Goal: Transaction & Acquisition: Purchase product/service

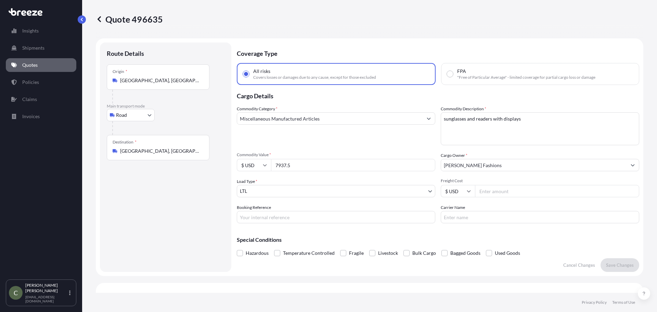
select select "Road"
select select "1"
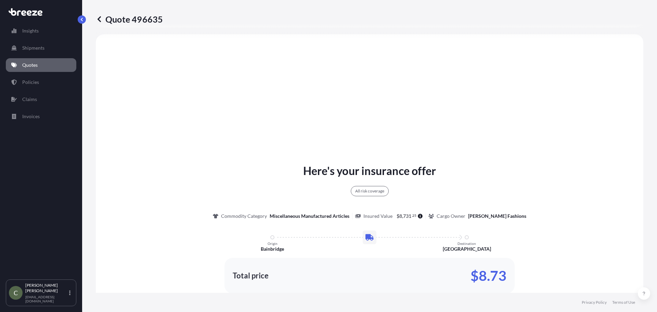
scroll to position [449, 0]
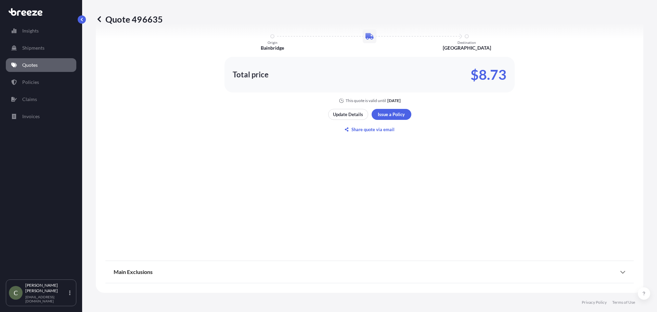
click at [27, 63] on p "Quotes" at bounding box center [29, 65] width 15 height 7
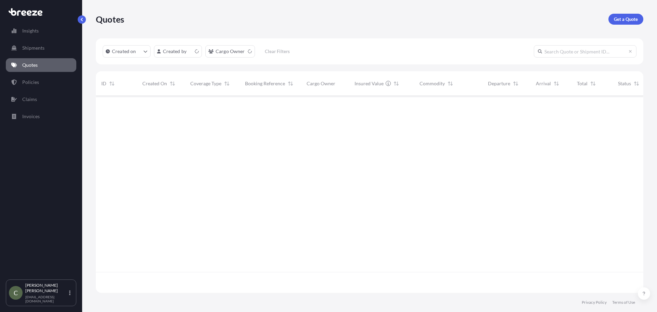
scroll to position [195, 542]
click at [629, 18] on p "Get a Quote" at bounding box center [626, 19] width 24 height 7
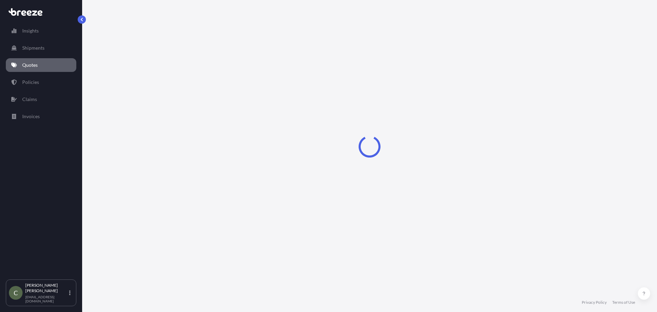
select select "Sea"
select select "1"
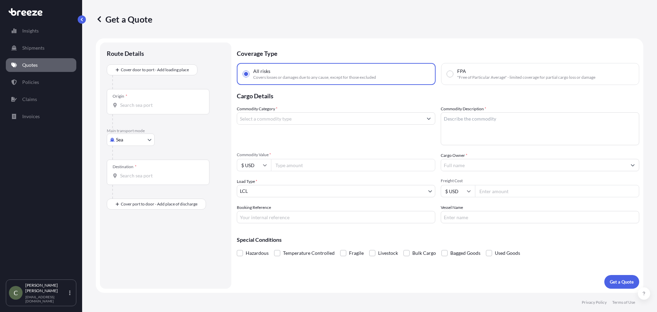
click at [146, 141] on body "Insights Shipments Quotes Policies Claims Invoices C [PERSON_NAME] [EMAIL_ADDRE…" at bounding box center [328, 156] width 657 height 312
click at [121, 185] on span "Road" at bounding box center [125, 182] width 11 height 7
select select "Road"
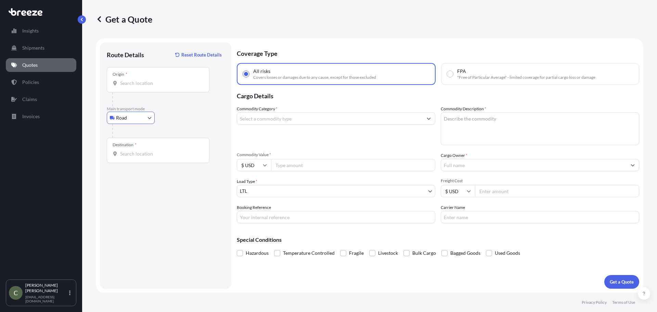
click at [120, 84] on div at bounding box center [158, 83] width 91 height 7
click at [120, 84] on input "Origin *" at bounding box center [160, 83] width 81 height 7
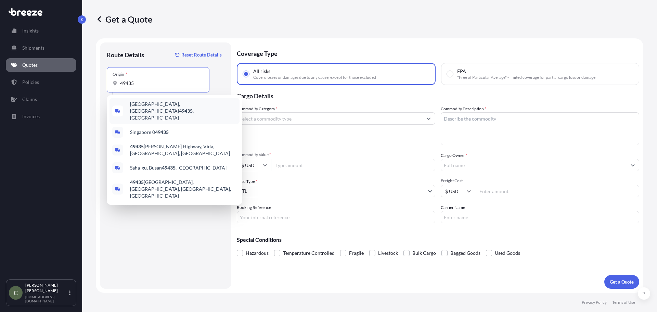
click at [175, 112] on div "[GEOGRAPHIC_DATA] , [GEOGRAPHIC_DATA]" at bounding box center [175, 111] width 130 height 26
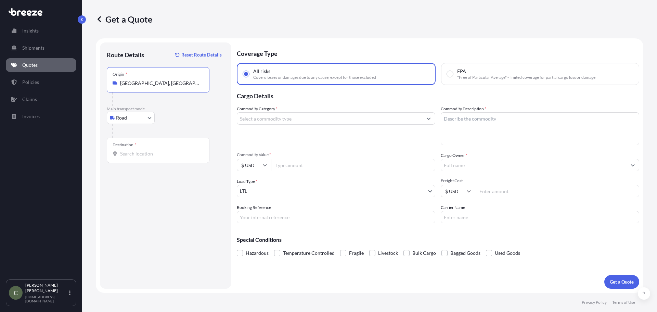
type input "[GEOGRAPHIC_DATA], [GEOGRAPHIC_DATA]"
click at [138, 147] on div "Destination *" at bounding box center [158, 150] width 103 height 25
click at [138, 150] on input "Destination *" at bounding box center [160, 153] width 81 height 7
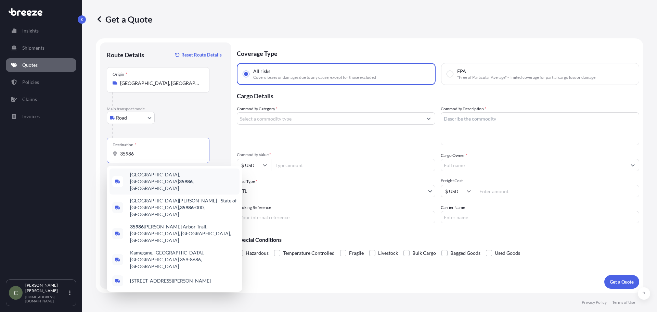
click at [158, 175] on span "[GEOGRAPHIC_DATA], [GEOGRAPHIC_DATA] , [GEOGRAPHIC_DATA]" at bounding box center [183, 181] width 107 height 21
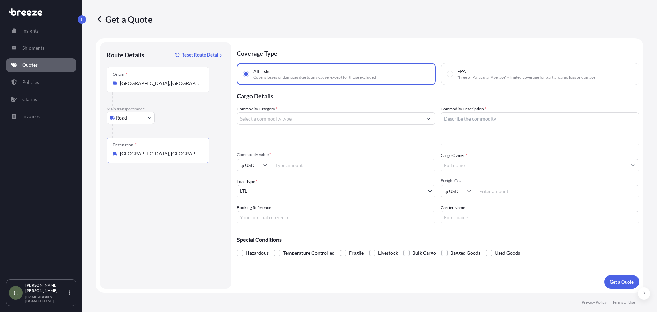
type input "[GEOGRAPHIC_DATA], [GEOGRAPHIC_DATA], [GEOGRAPHIC_DATA]"
click at [281, 113] on input "Commodity Category *" at bounding box center [329, 118] width 185 height 12
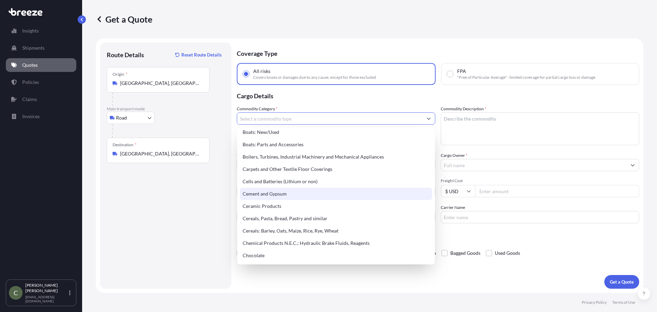
scroll to position [205, 0]
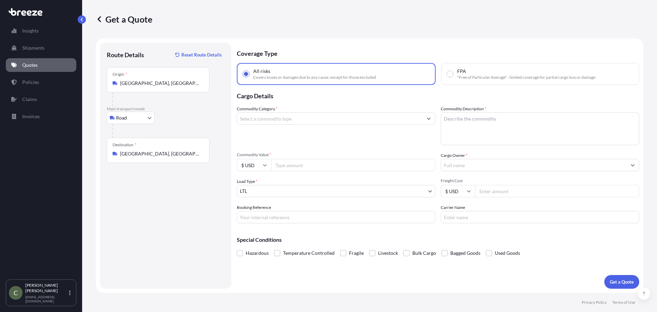
click at [306, 124] on input "Commodity Category *" at bounding box center [329, 118] width 185 height 12
type input "c"
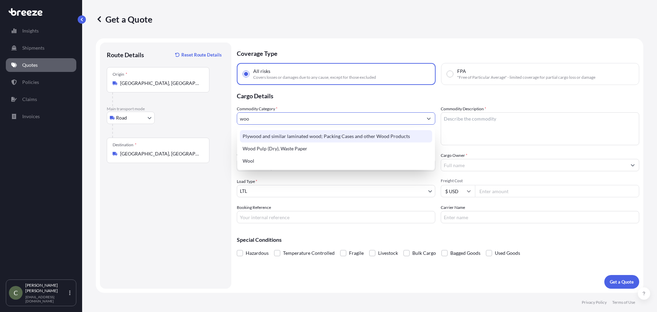
click at [317, 130] on div "Plywood and similar laminated wood; Packing Cases and other Wood Products Wood …" at bounding box center [336, 148] width 198 height 42
click at [313, 136] on div "Plywood and similar laminated wood; Packing Cases and other Wood Products" at bounding box center [336, 136] width 192 height 12
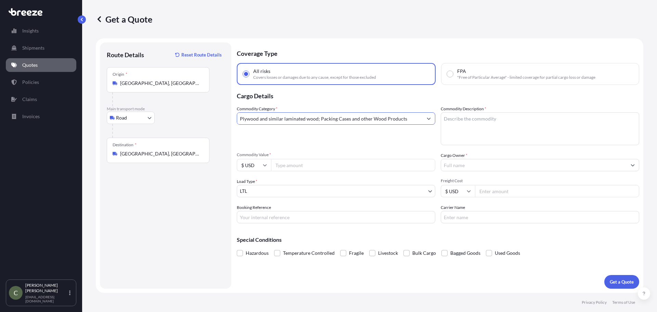
type input "Plywood and similar laminated wood; Packing Cases and other Wood Products"
click at [551, 116] on textarea "Commodity Description *" at bounding box center [540, 128] width 198 height 33
type textarea "Cedar Parts"
click at [336, 166] on input "Commodity Value *" at bounding box center [353, 165] width 164 height 12
type input "2100"
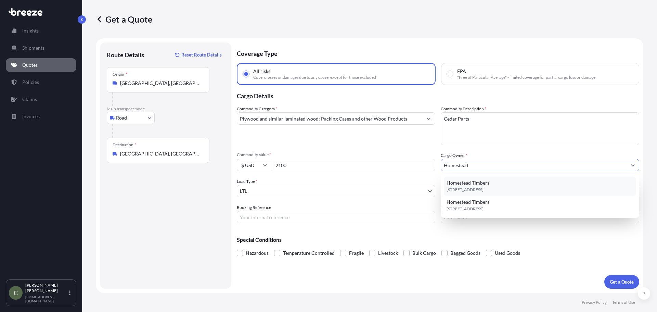
click at [484, 186] on span "[STREET_ADDRESS]" at bounding box center [465, 189] width 37 height 7
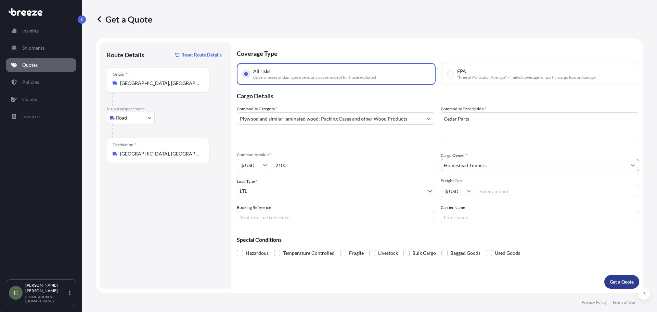
type input "Homestead Timbers"
click at [626, 281] on p "Get a Quote" at bounding box center [622, 281] width 24 height 7
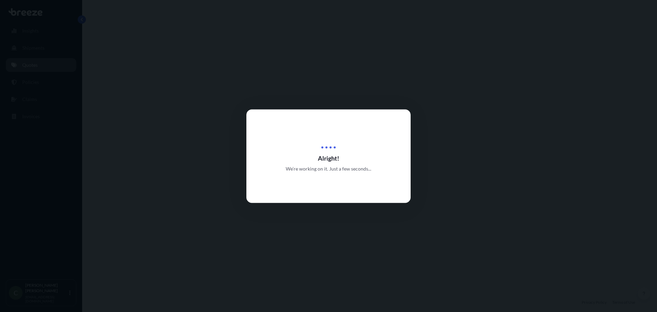
select select "Road"
select select "1"
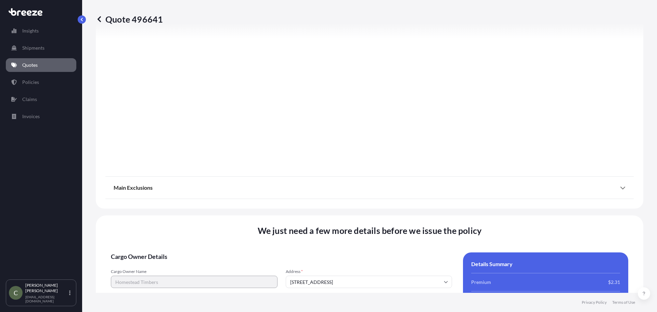
scroll to position [876, 0]
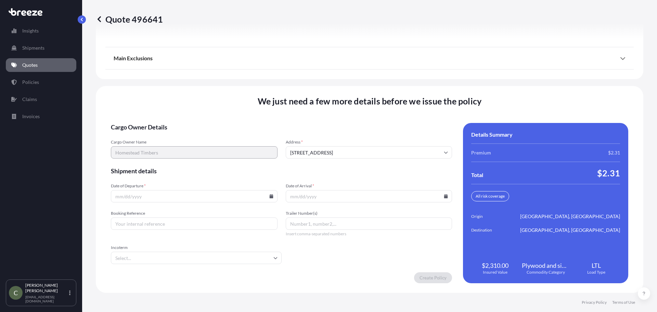
click at [270, 193] on input "Date of Departure *" at bounding box center [194, 196] width 167 height 12
click at [269, 195] on icon at bounding box center [271, 196] width 4 height 4
click at [177, 138] on button "13" at bounding box center [172, 133] width 11 height 11
type input "[DATE]"
click at [318, 196] on input "Date of Arrival *" at bounding box center [369, 196] width 167 height 12
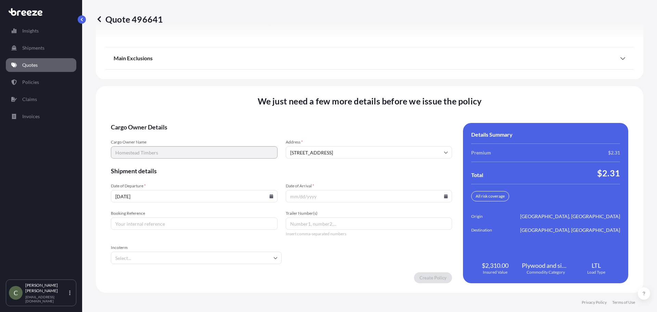
click at [444, 197] on icon at bounding box center [446, 196] width 4 height 4
click at [348, 151] on button "20" at bounding box center [346, 145] width 11 height 11
type input "[DATE]"
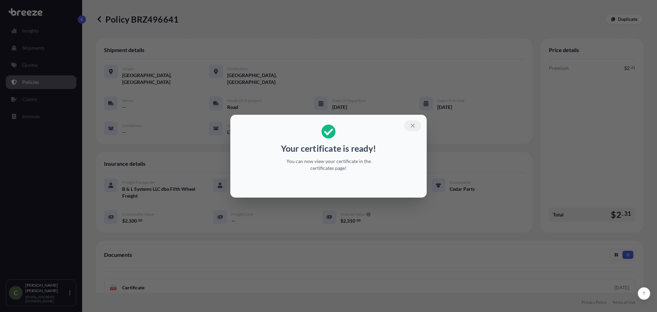
click at [413, 124] on icon "button" at bounding box center [413, 126] width 6 height 6
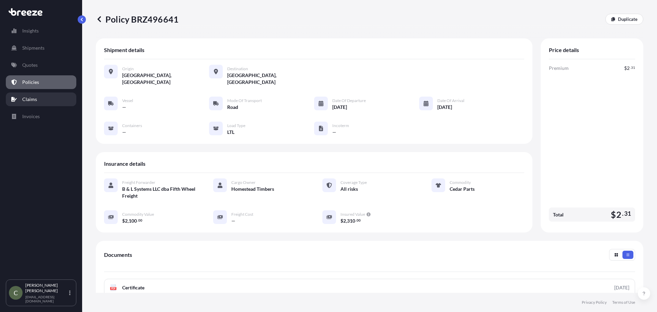
click at [32, 95] on link "Claims" at bounding box center [41, 99] width 70 height 14
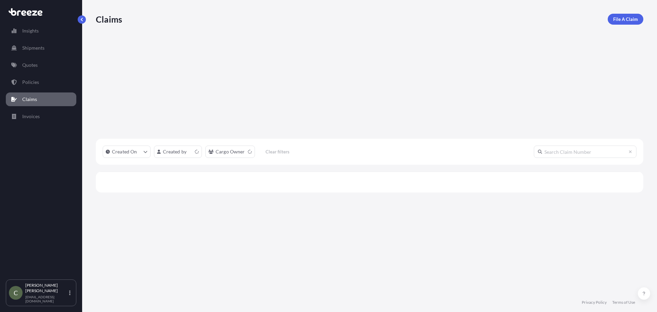
scroll to position [195, 542]
click at [37, 66] on p "Quotes" at bounding box center [29, 65] width 15 height 7
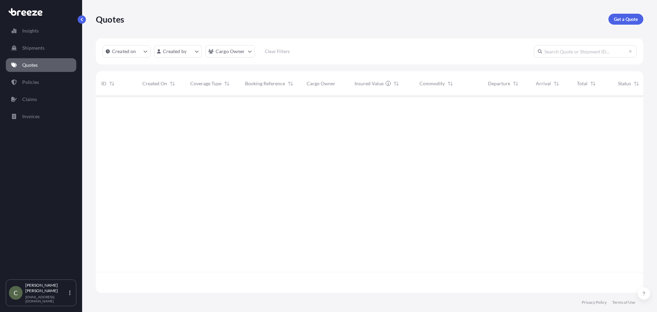
scroll to position [195, 542]
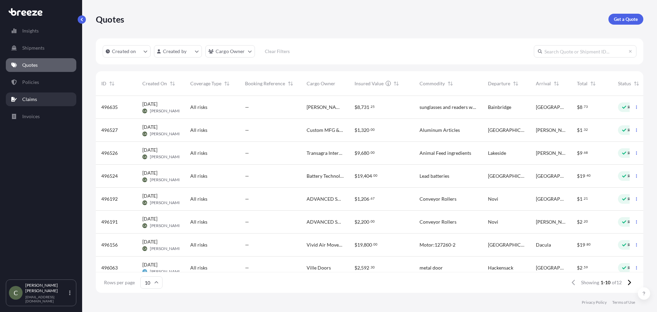
click at [32, 98] on p "Claims" at bounding box center [29, 99] width 15 height 7
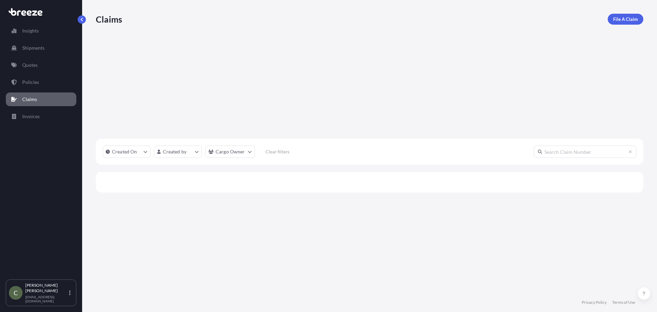
scroll to position [195, 542]
click at [34, 116] on p "Invoices" at bounding box center [30, 116] width 17 height 7
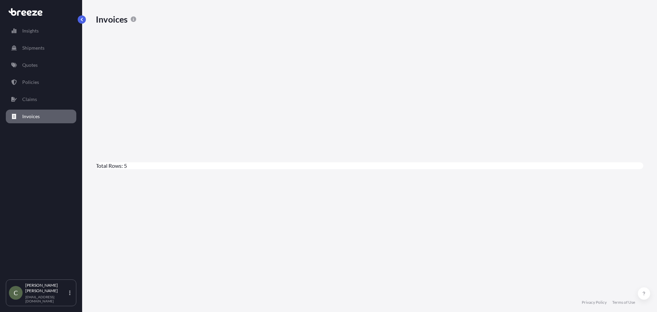
scroll to position [231, 542]
click at [40, 80] on link "Policies" at bounding box center [41, 82] width 70 height 14
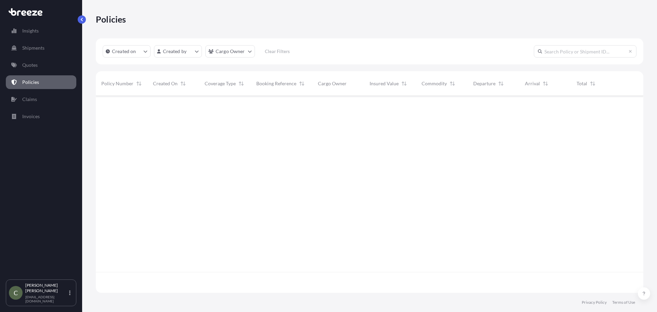
scroll to position [195, 542]
